Goal: Task Accomplishment & Management: Manage account settings

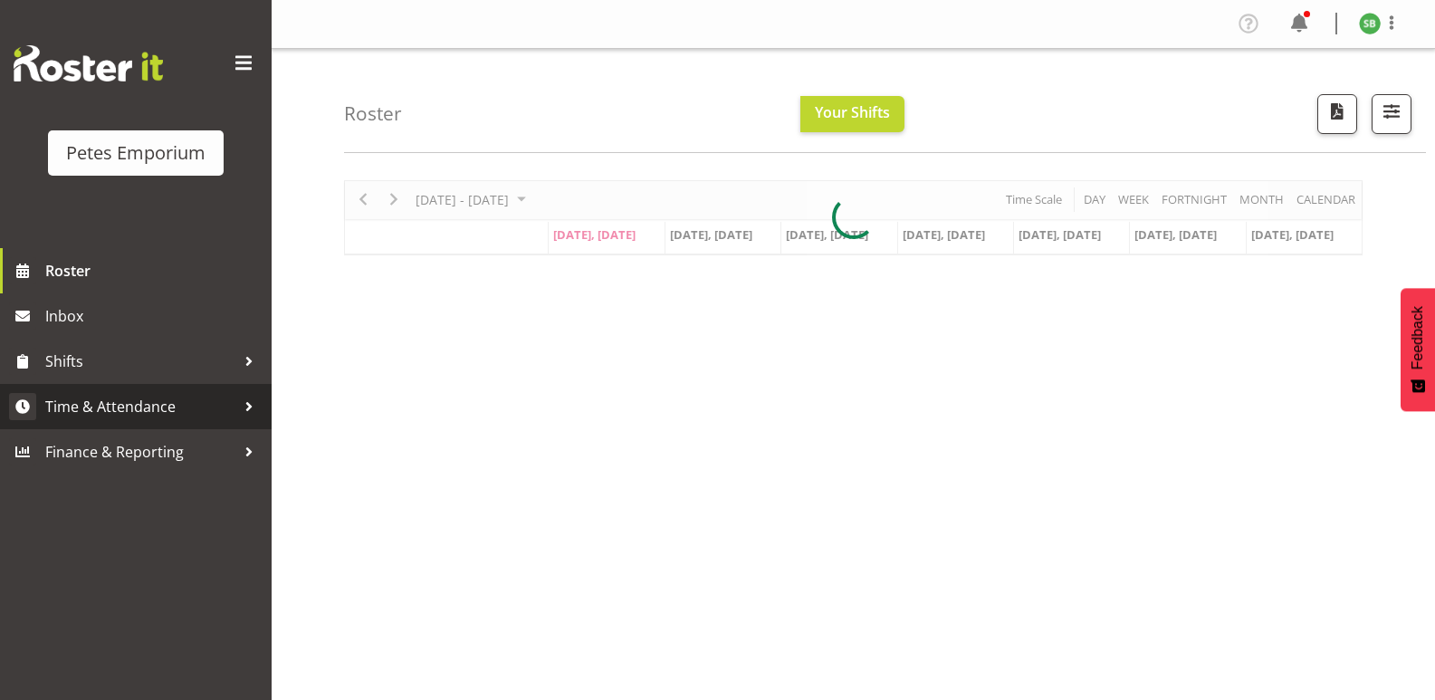
click at [132, 408] on span "Time & Attendance" at bounding box center [140, 406] width 190 height 27
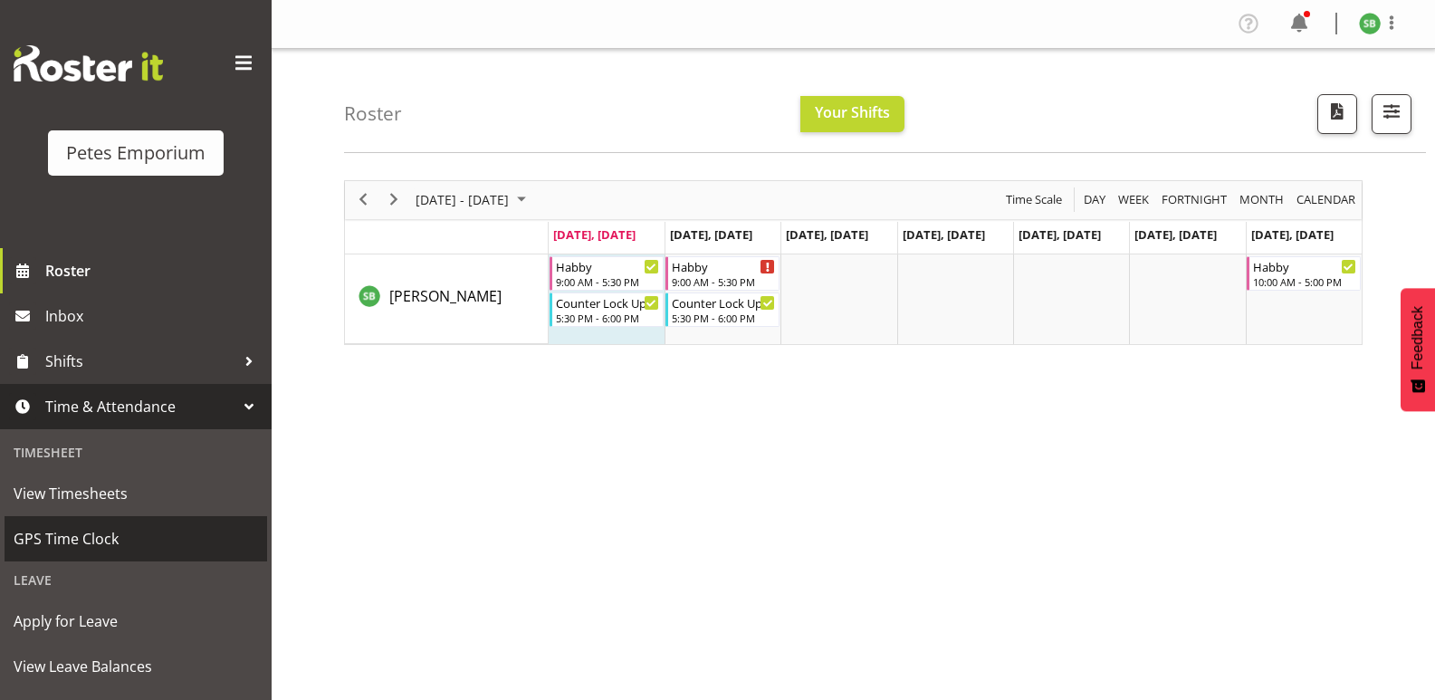
click at [86, 542] on span "GPS Time Clock" at bounding box center [136, 538] width 245 height 27
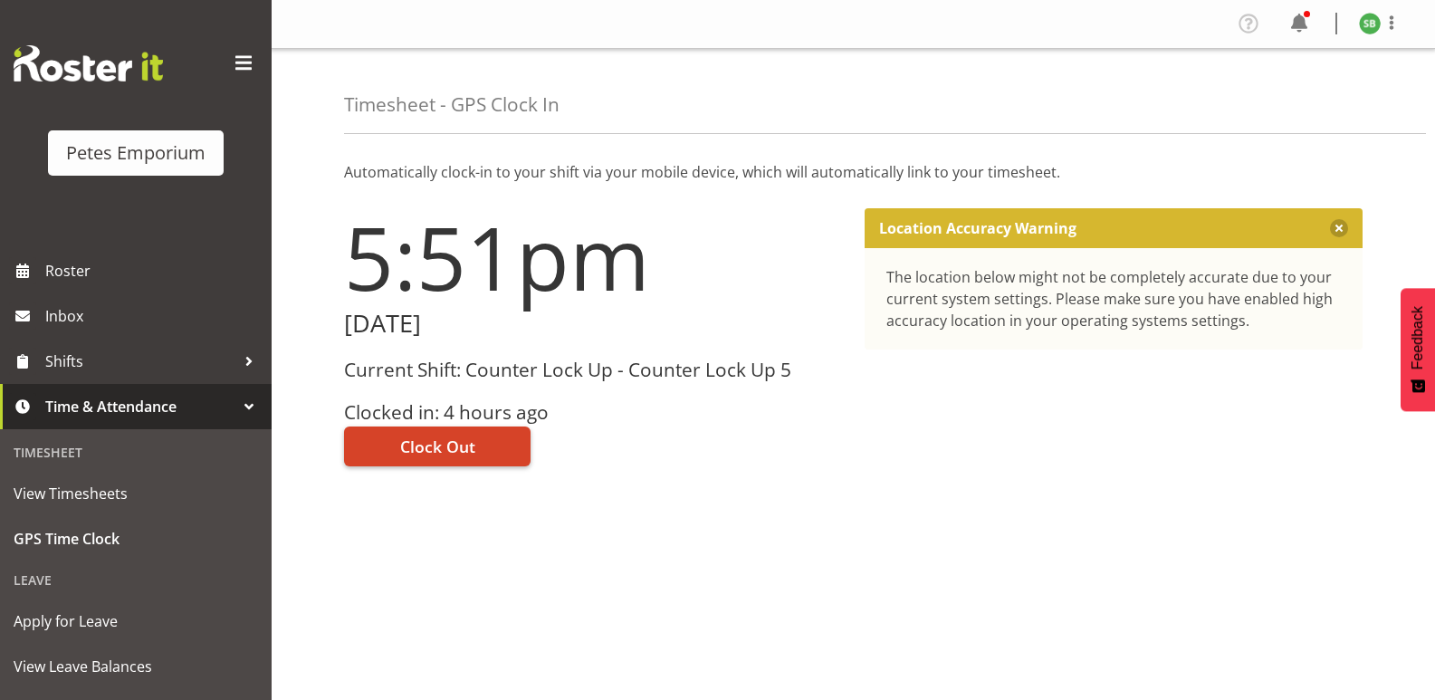
click at [450, 436] on span "Clock Out" at bounding box center [437, 447] width 75 height 24
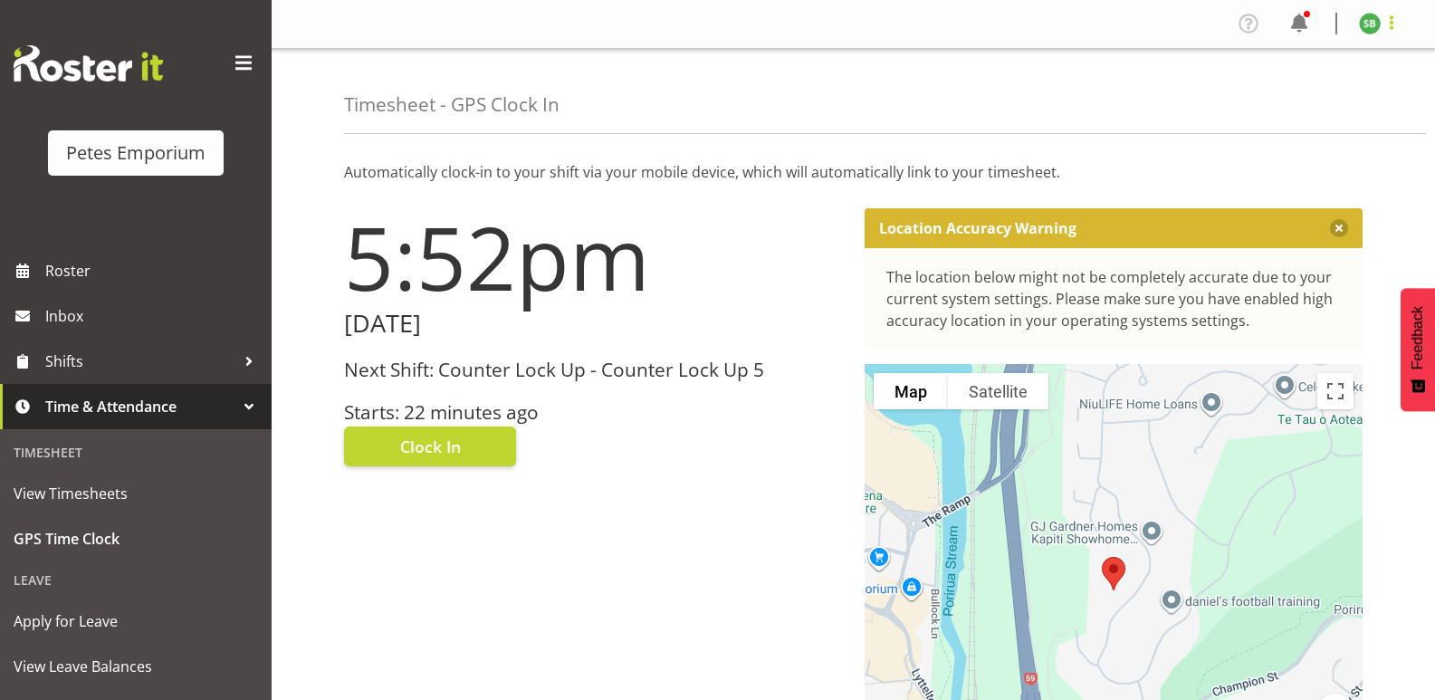
click at [1399, 19] on span at bounding box center [1392, 23] width 22 height 22
click at [1290, 94] on link "Log Out" at bounding box center [1316, 95] width 174 height 33
